Goal: Transaction & Acquisition: Purchase product/service

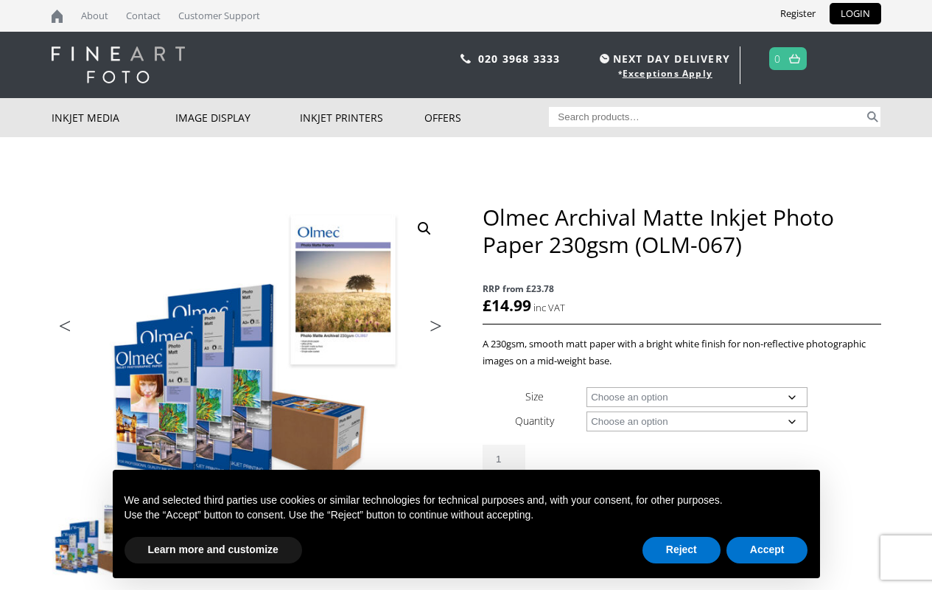
scroll to position [221, 0]
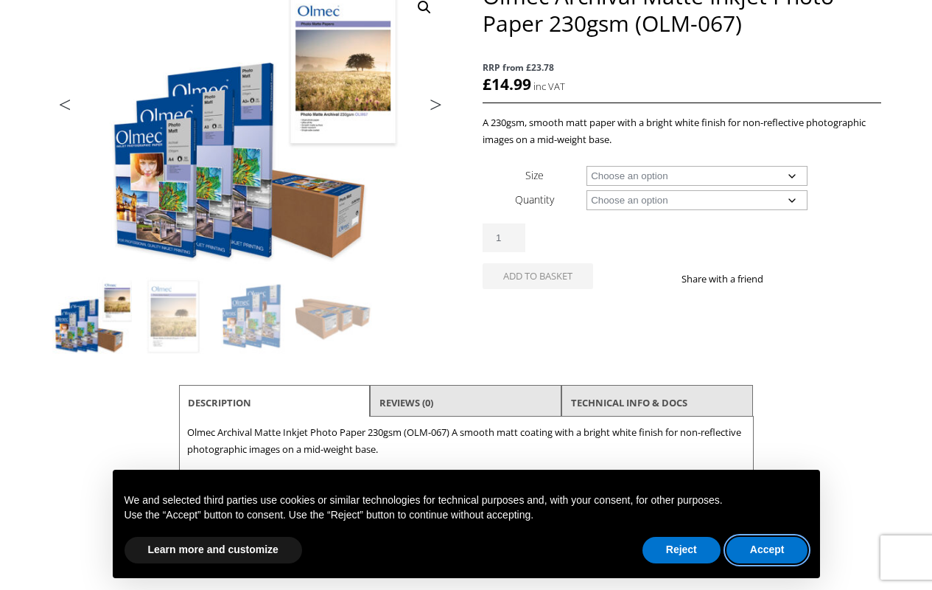
click at [767, 550] on button "Accept" at bounding box center [768, 550] width 82 height 27
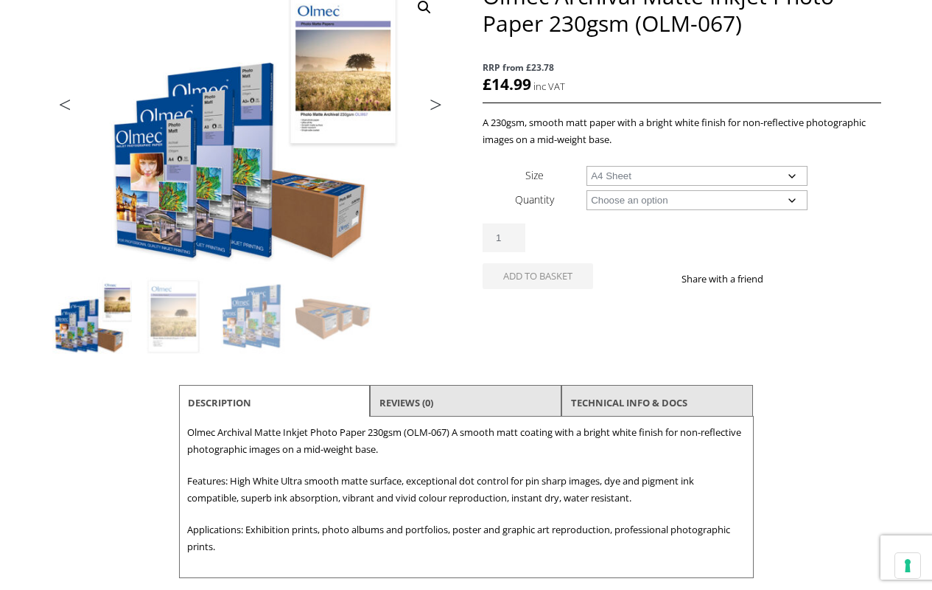
select select "a4-sheet"
select select "100-sheets"
select select "a4-sheet"
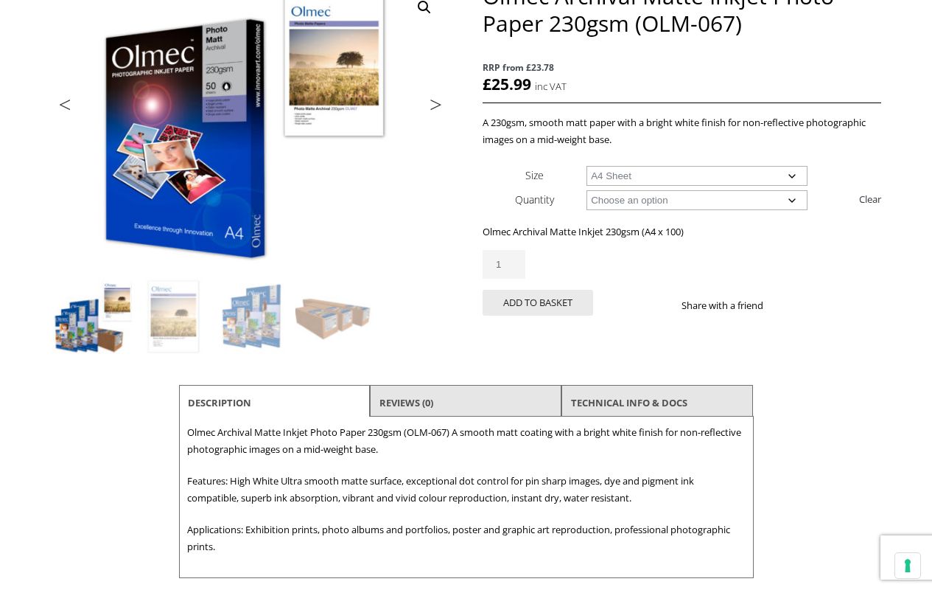
click at [538, 302] on button "Add to basket" at bounding box center [538, 303] width 111 height 26
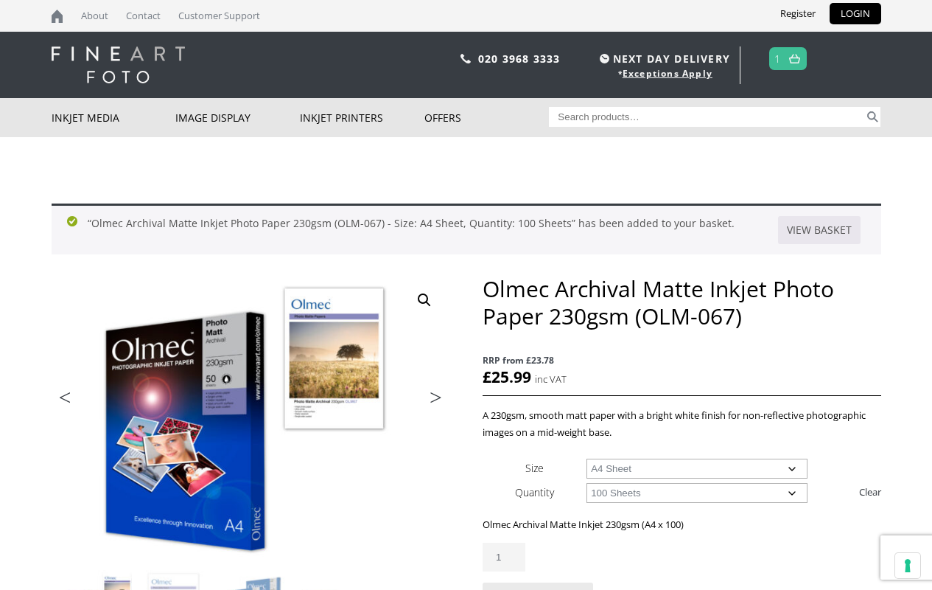
click at [820, 230] on link "View basket" at bounding box center [819, 230] width 83 height 28
